Goal: Information Seeking & Learning: Learn about a topic

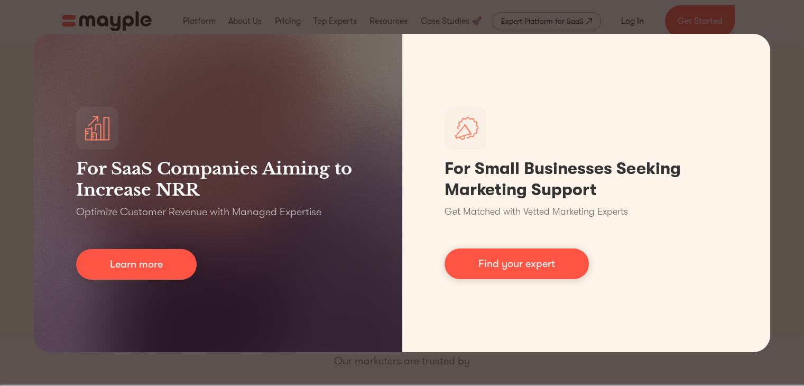
click at [774, 20] on div "For SaaS Companies Aiming to Increase NRR Optimize Customer Revenue with Manage…" at bounding box center [402, 193] width 804 height 386
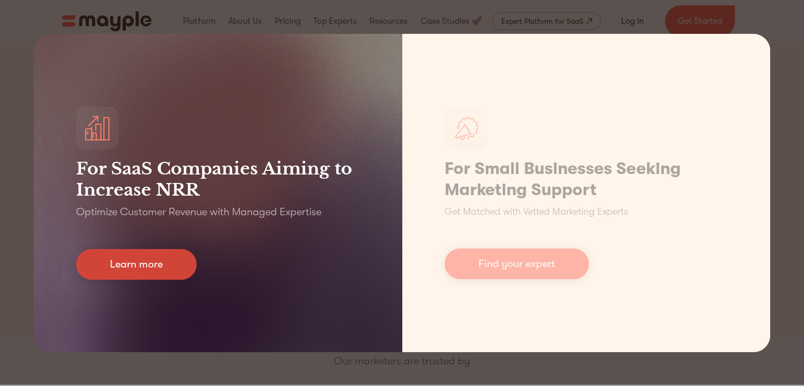
click at [188, 263] on link "Learn more" at bounding box center [136, 264] width 121 height 31
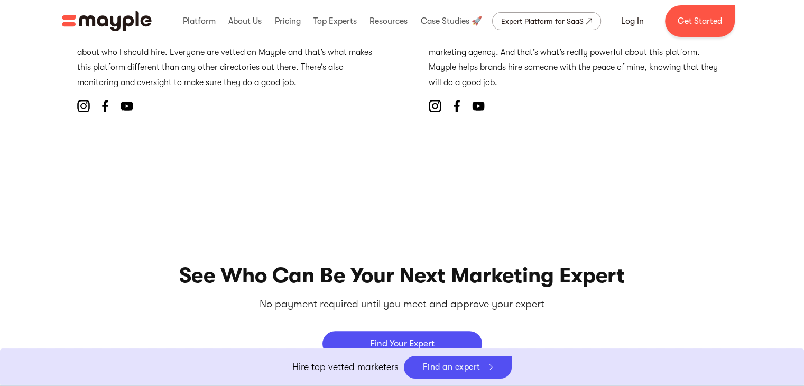
scroll to position [4545, 0]
